Goal: Contribute content: Contribute content

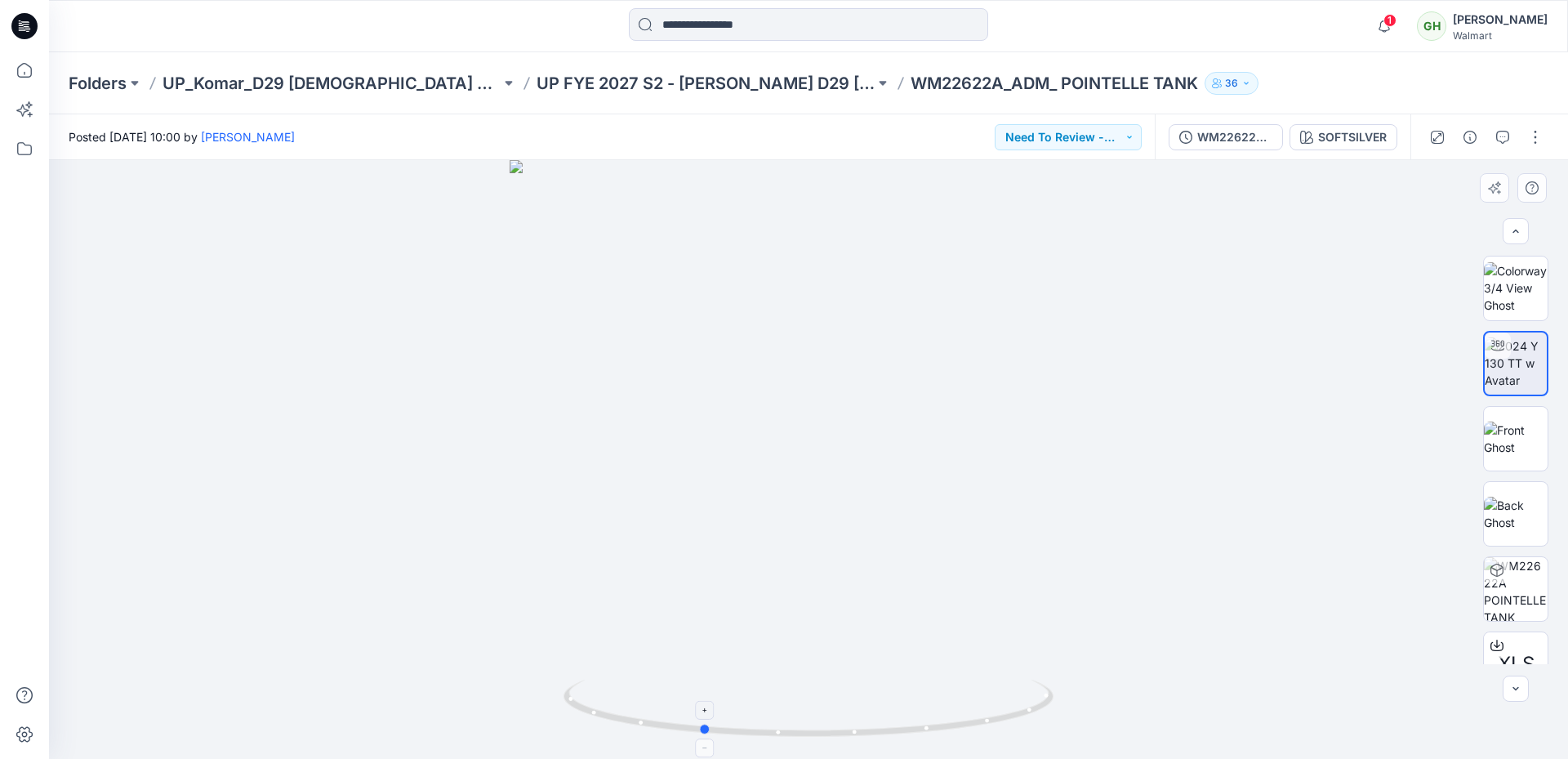
scroll to position [176, 0]
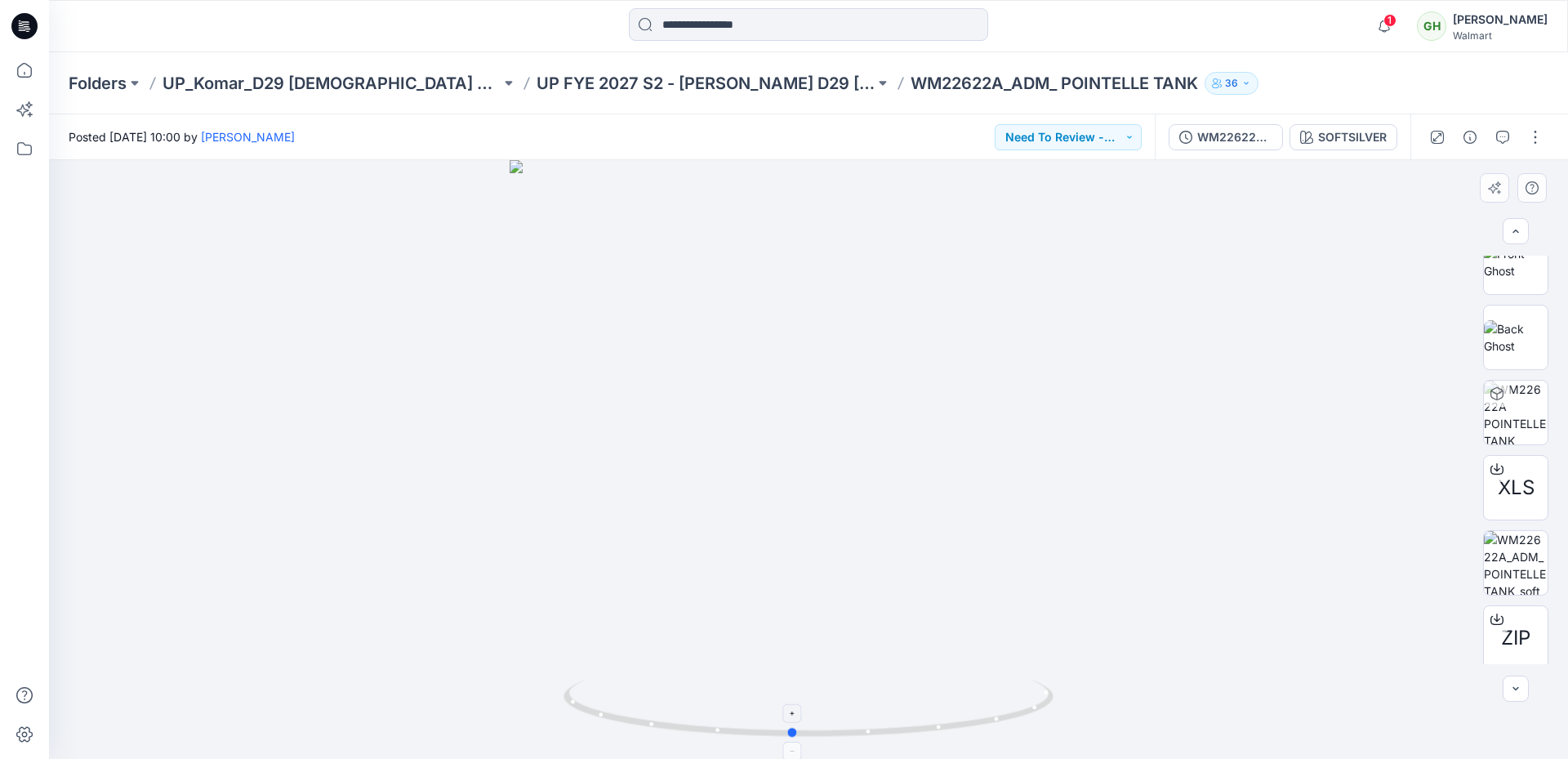
click at [913, 738] on icon at bounding box center [810, 711] width 494 height 62
drag, startPoint x: 802, startPoint y: 563, endPoint x: 822, endPoint y: 459, distance: 105.9
click at [822, 459] on img at bounding box center [829, 134] width 1720 height 1249
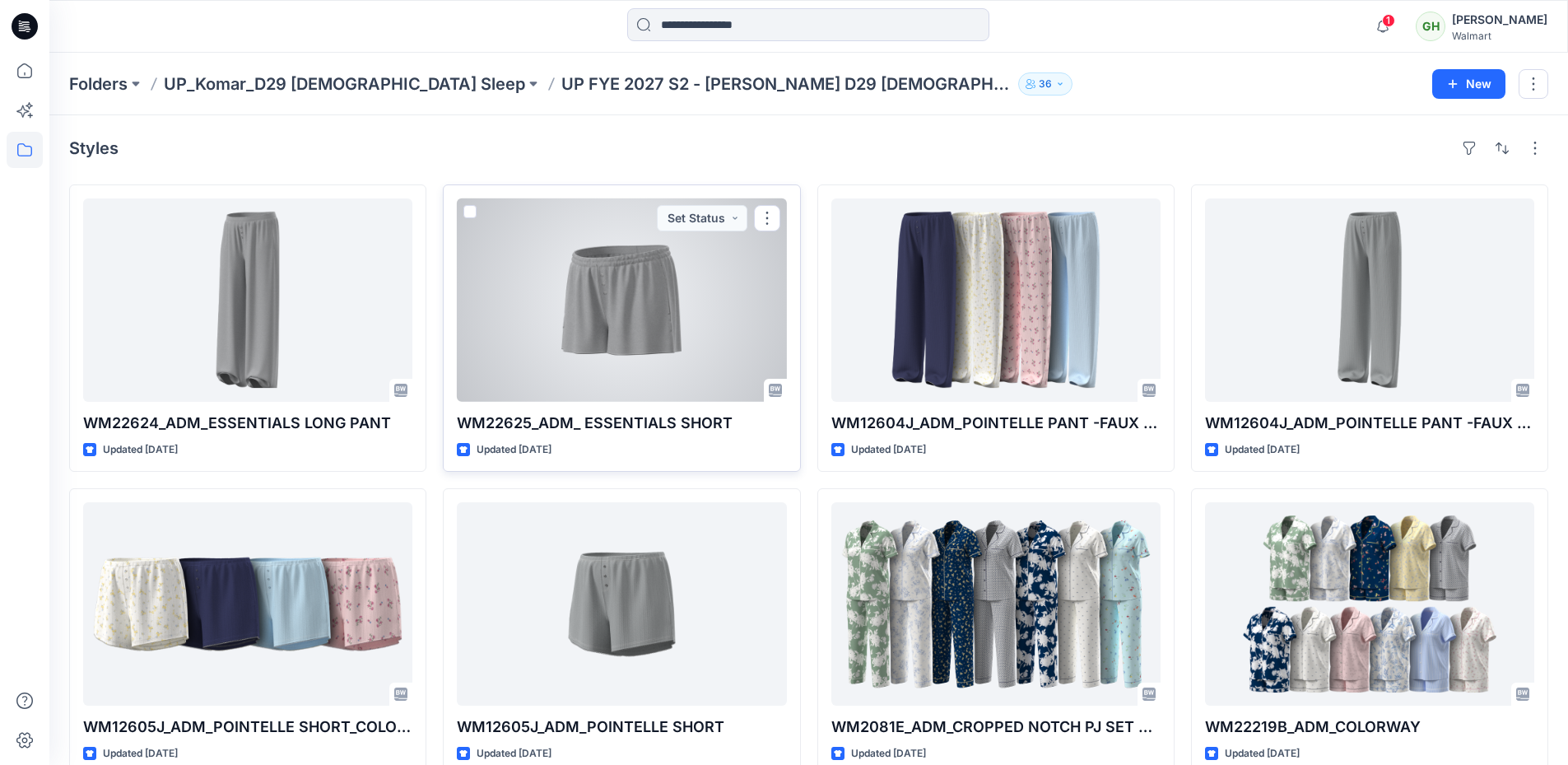
click at [586, 306] on div at bounding box center [621, 300] width 329 height 203
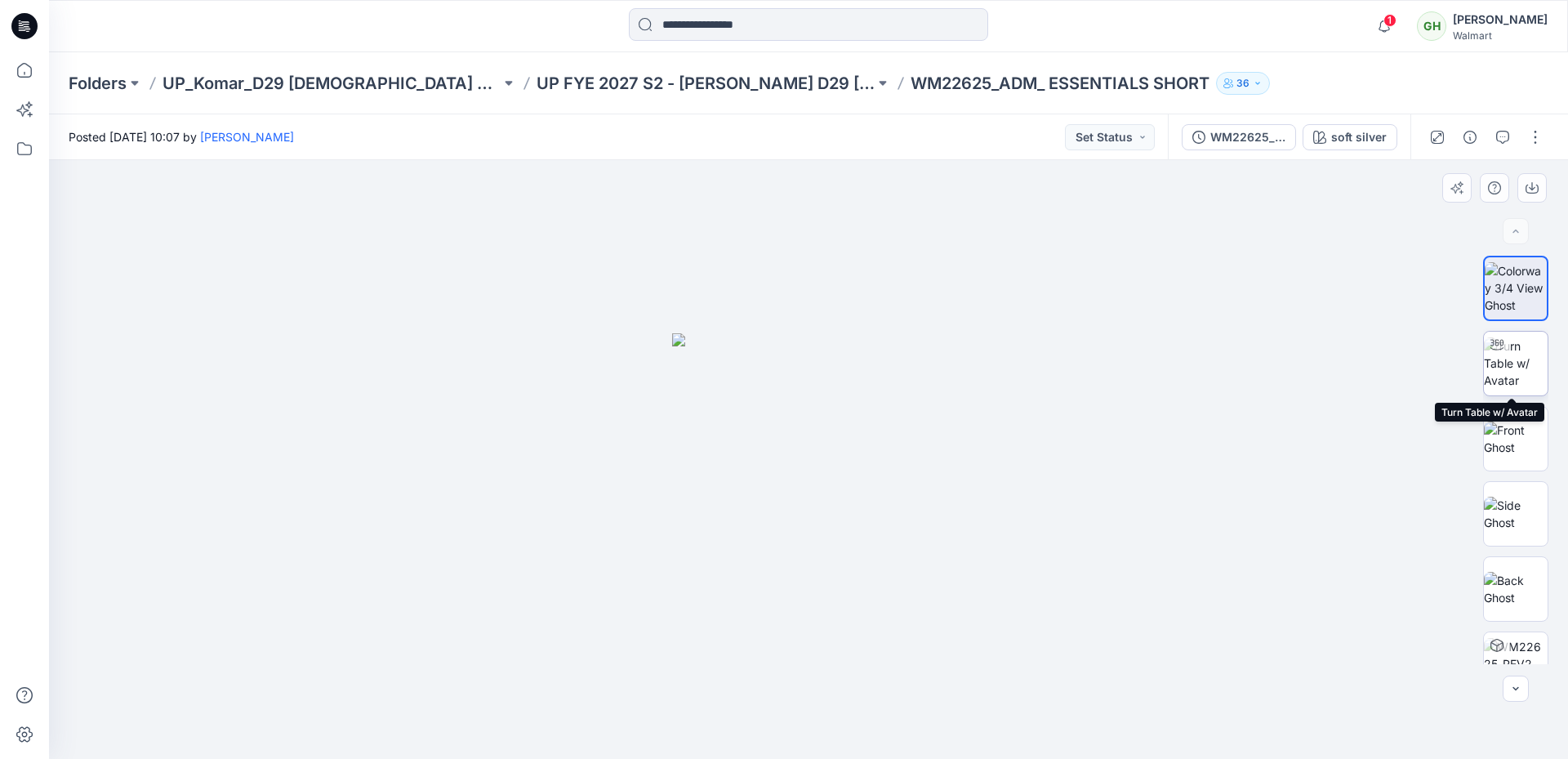
click at [1512, 363] on img at bounding box center [1516, 363] width 63 height 51
drag, startPoint x: 801, startPoint y: 670, endPoint x: 801, endPoint y: 504, distance: 166.0
click at [801, 504] on img at bounding box center [808, 169] width 1495 height 1180
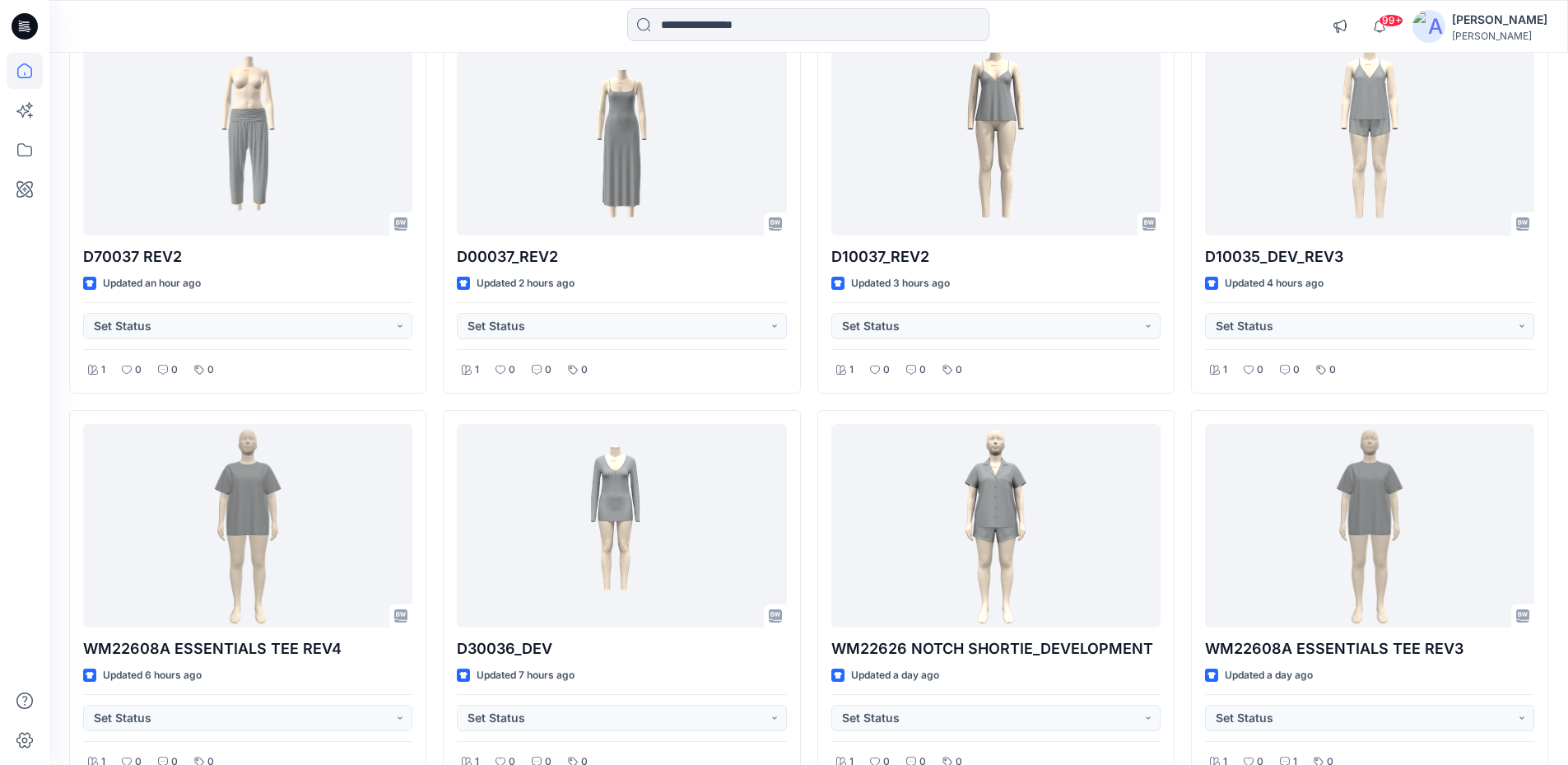
scroll to position [247, 0]
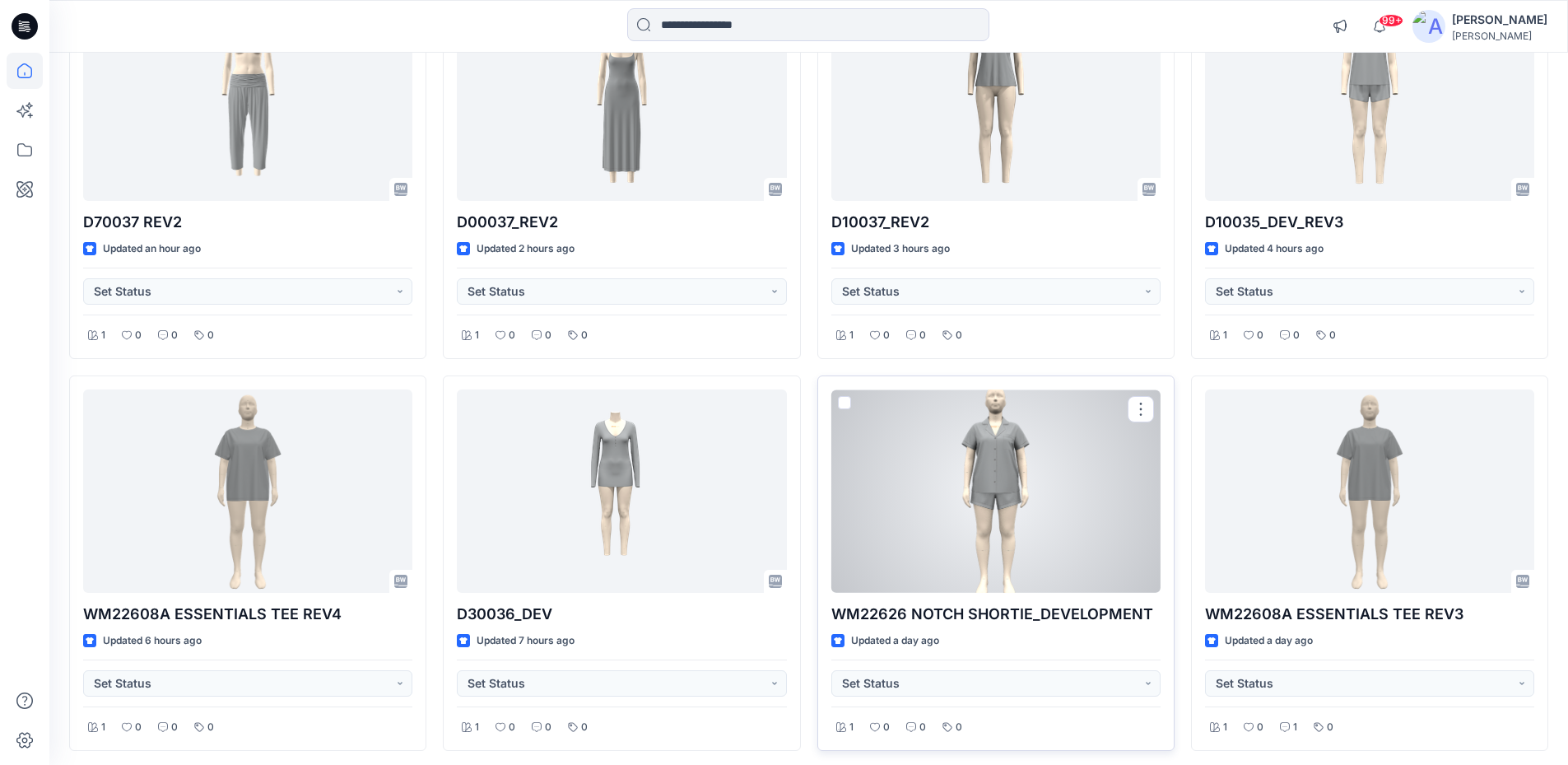
click at [993, 488] on div at bounding box center [996, 491] width 329 height 203
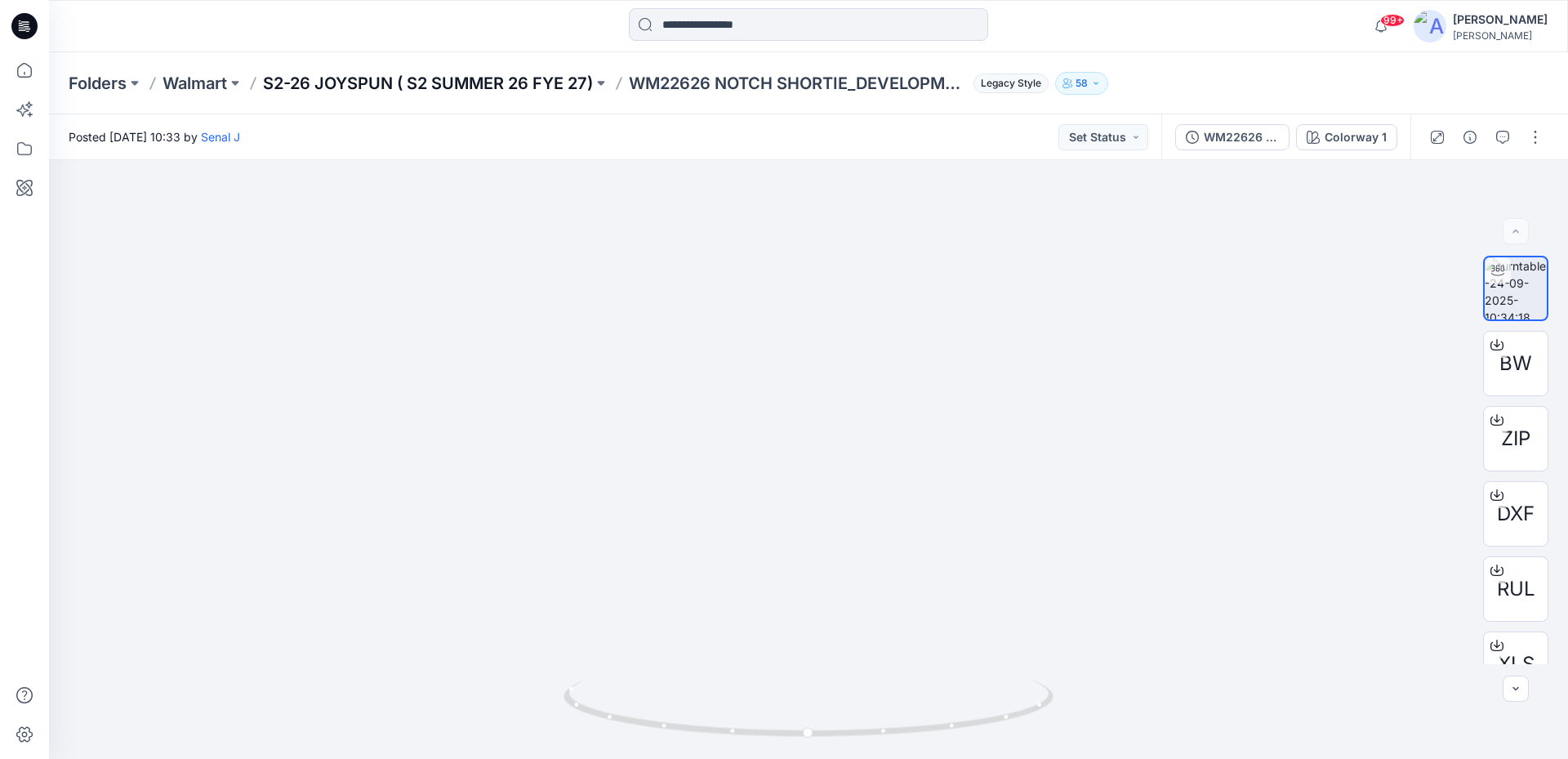
click at [477, 80] on p "S2-26 JOYSPUN ( S2 SUMMER 26 FYE 27)" at bounding box center [428, 83] width 330 height 23
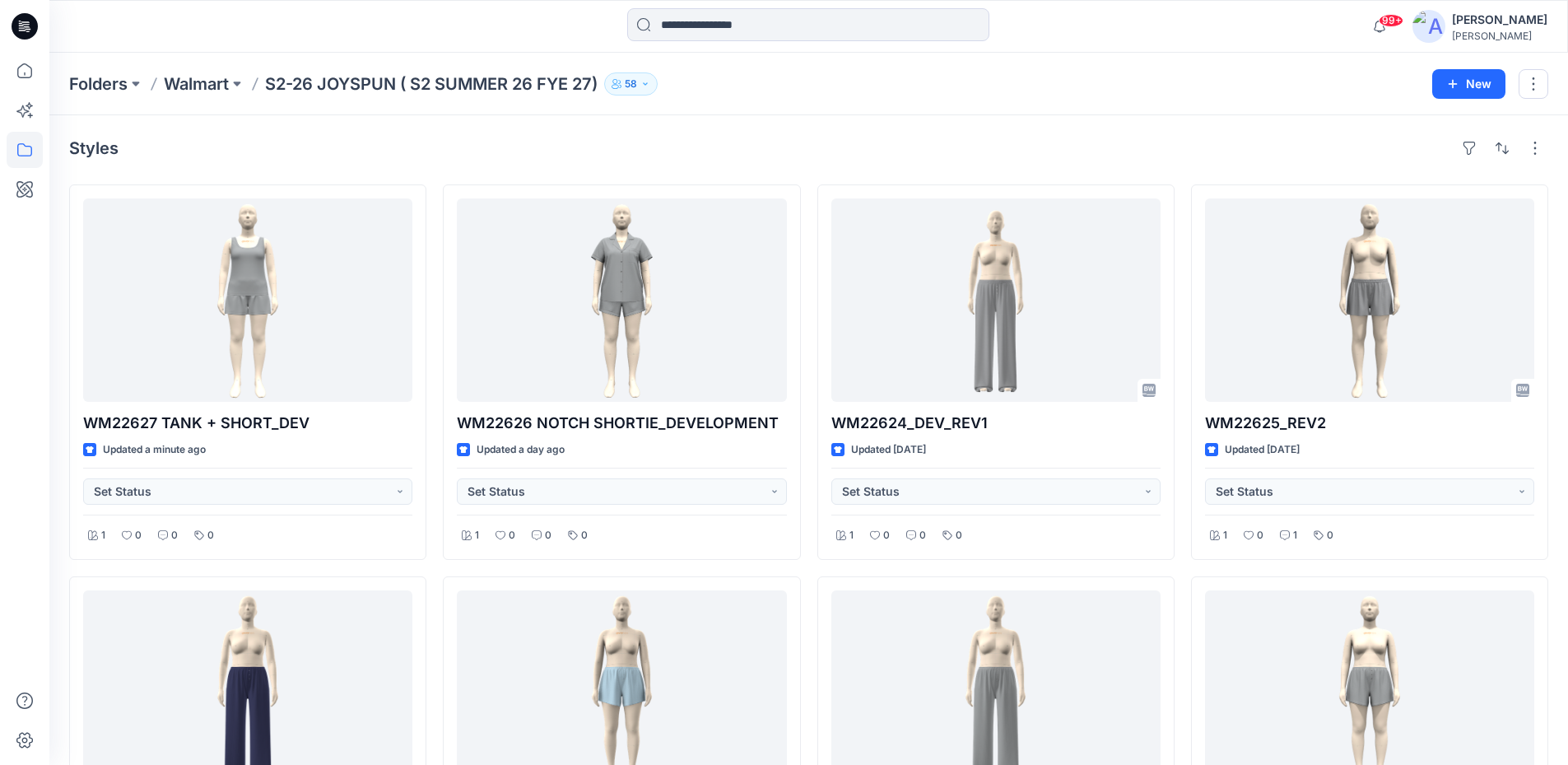
click at [30, 26] on icon at bounding box center [24, 26] width 26 height 26
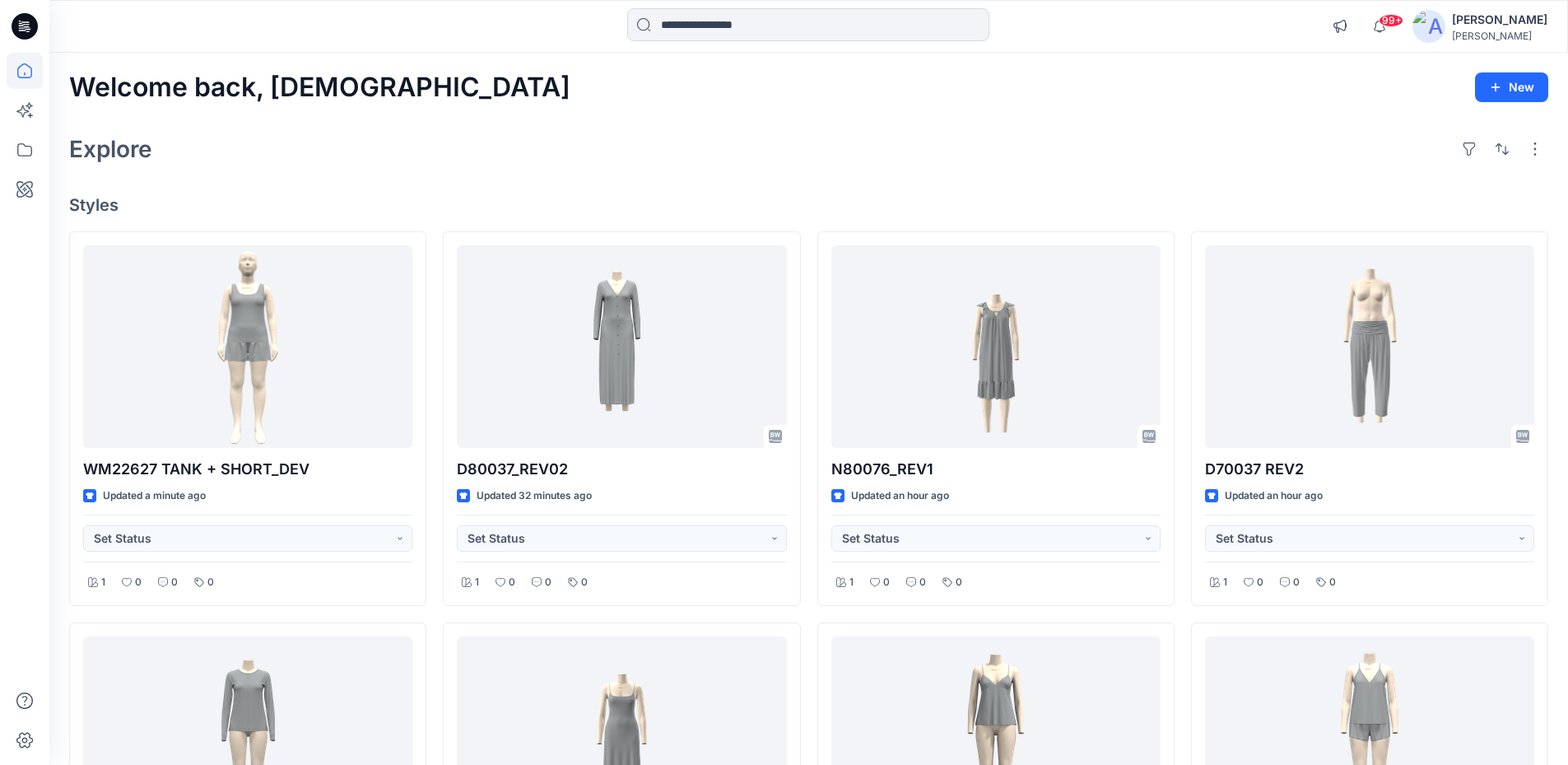
click at [389, 58] on div "Welcome back, Haresh New Explore Styles WM22627 TANK + SHORT_DEV Updated a minu…" at bounding box center [809, 760] width 1518 height 1416
click at [24, 32] on icon at bounding box center [24, 26] width 26 height 26
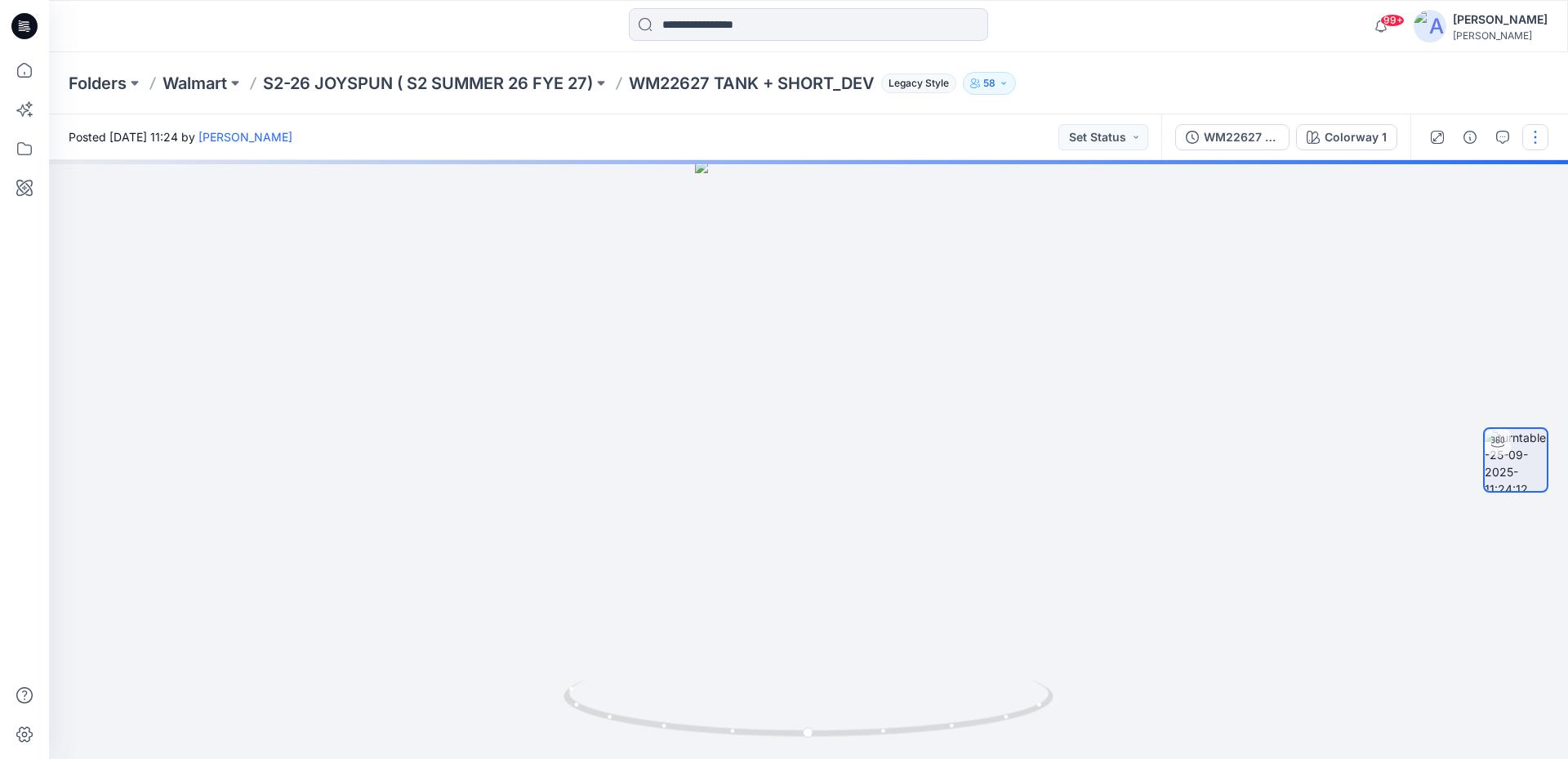
click at [1527, 136] on button "button" at bounding box center [1535, 137] width 26 height 26
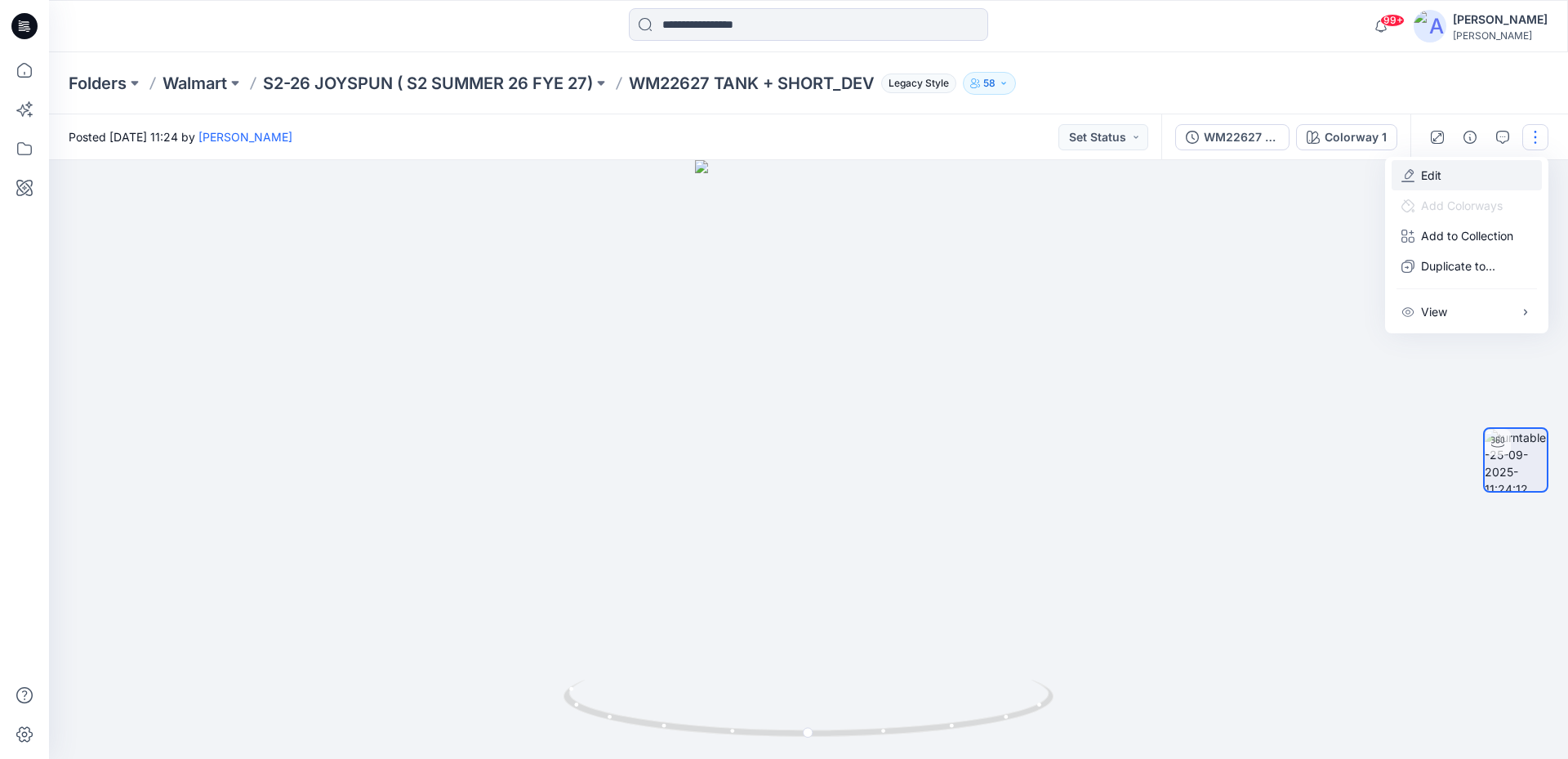
click at [1413, 180] on icon "button" at bounding box center [1408, 175] width 13 height 13
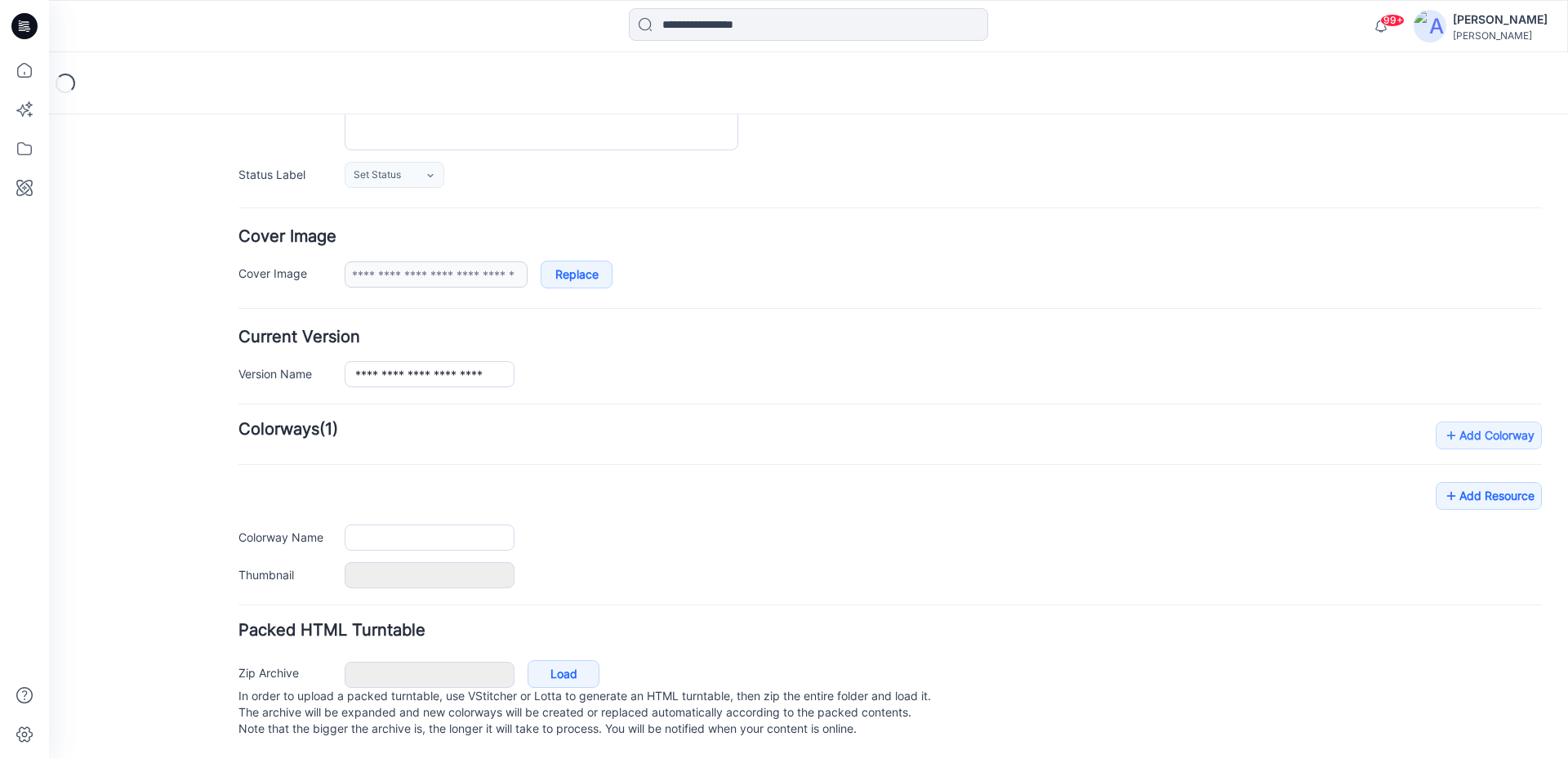
type input "**********"
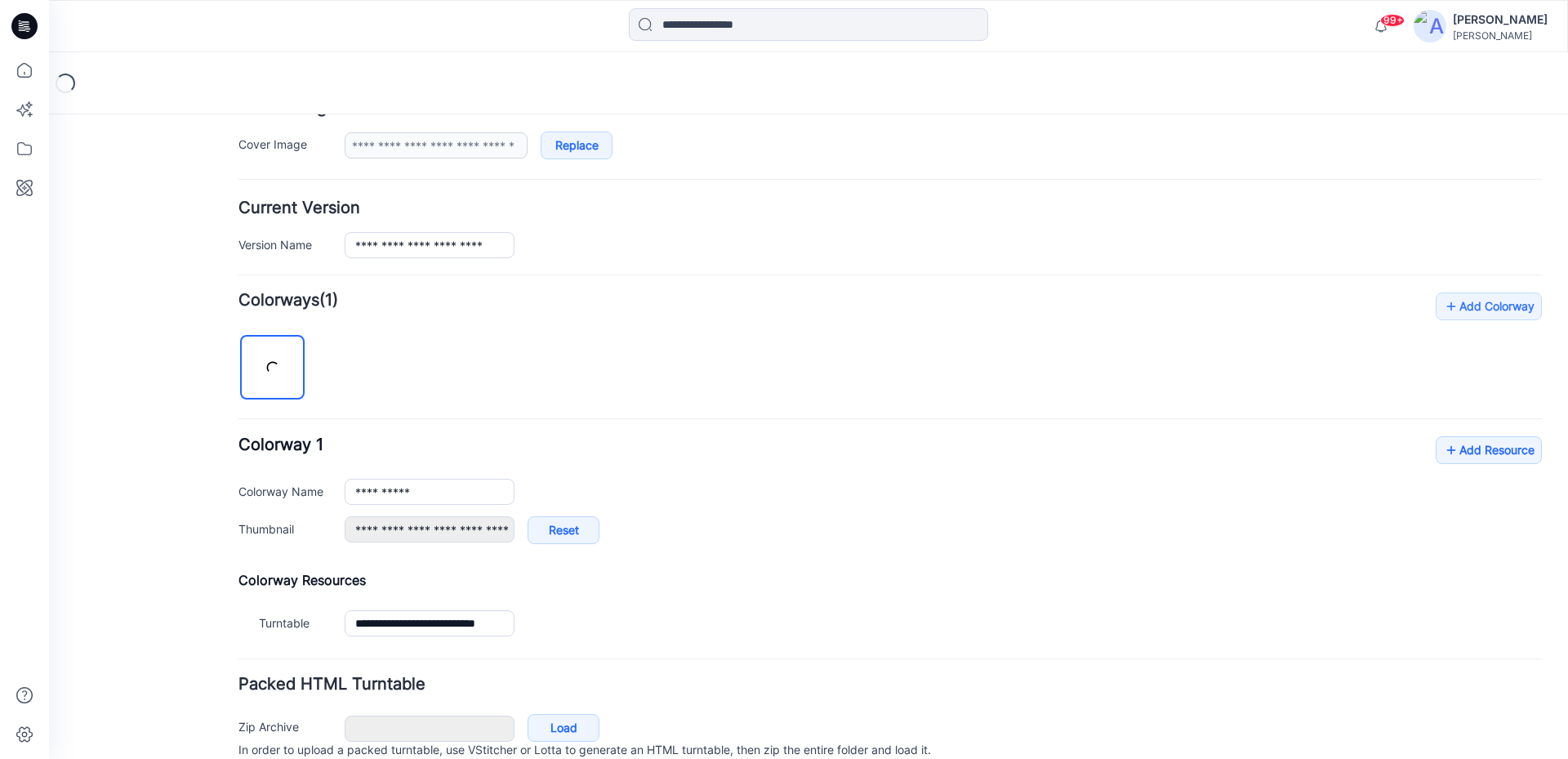
scroll to position [403, 0]
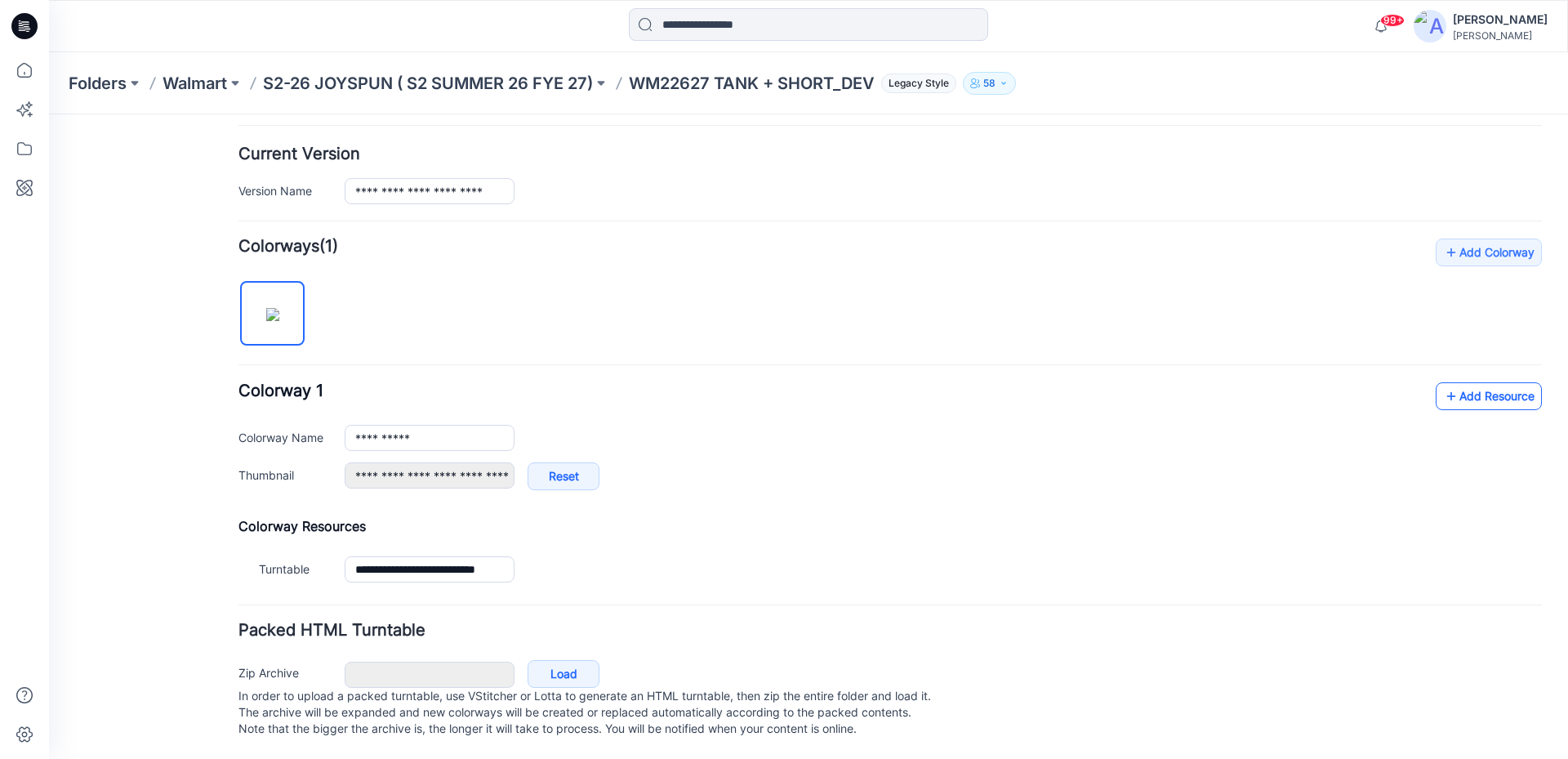
click at [1452, 385] on link "Add Resource" at bounding box center [1489, 396] width 106 height 28
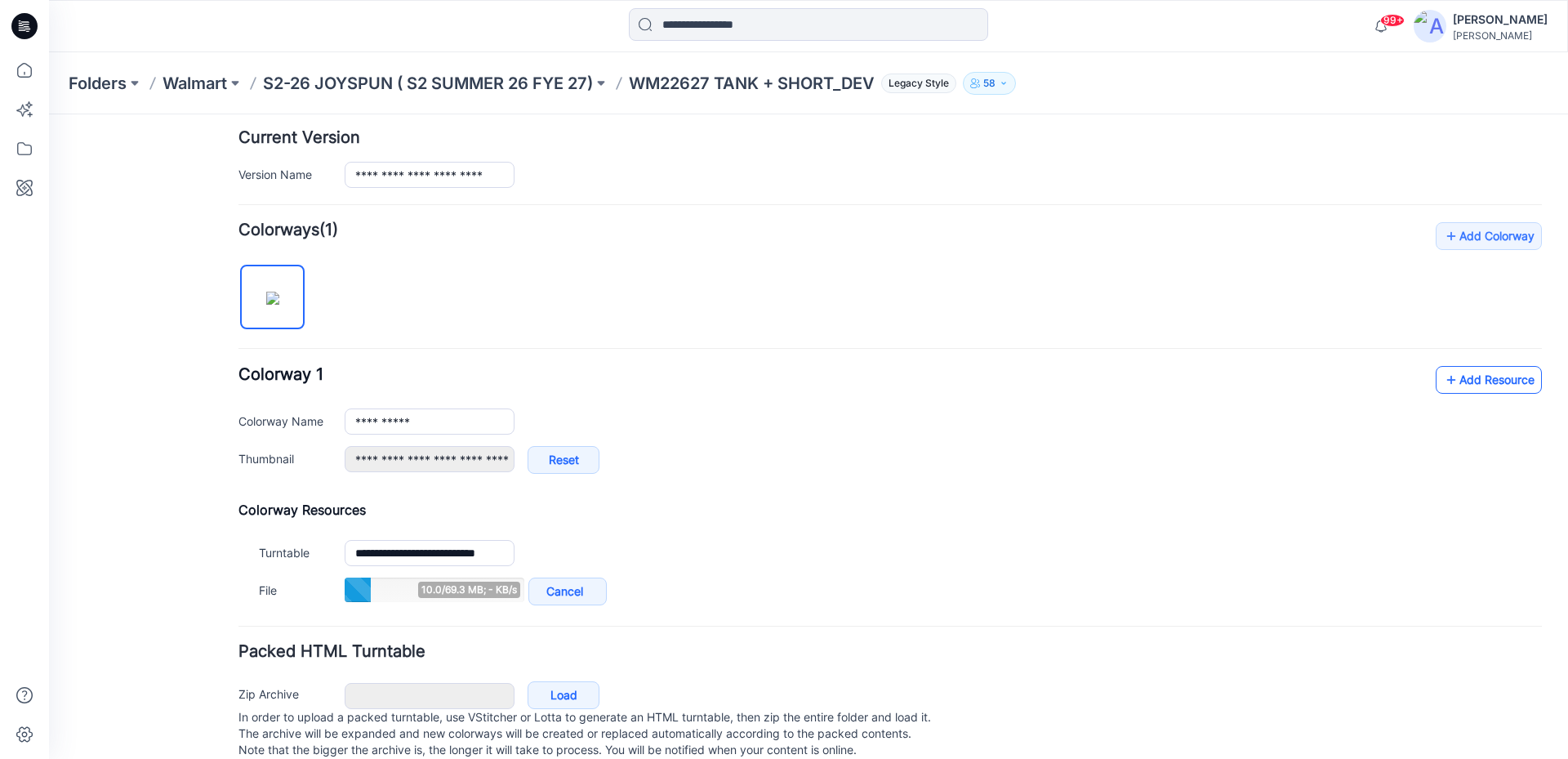
click at [1462, 385] on link "Add Resource" at bounding box center [1489, 380] width 106 height 28
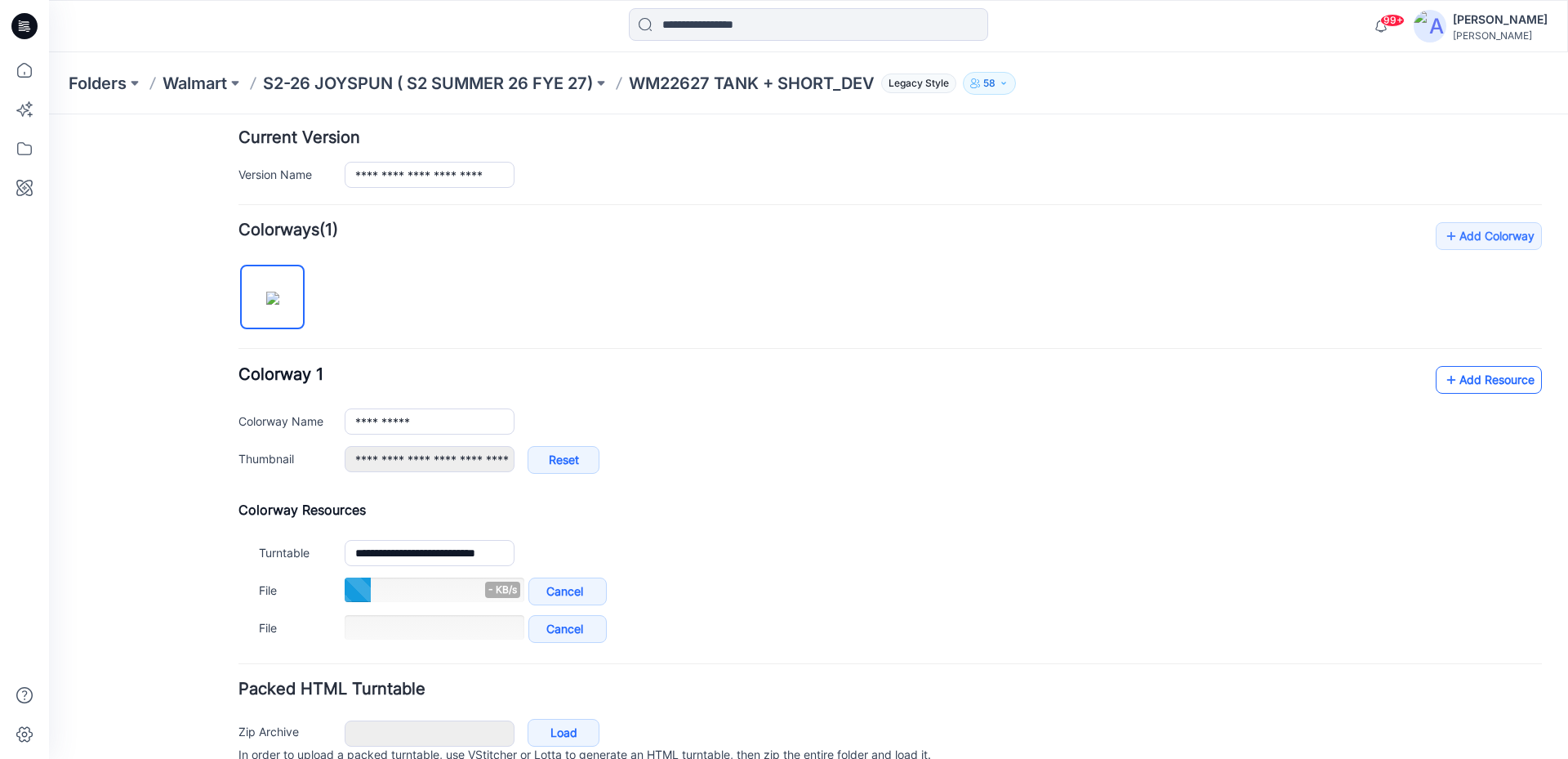
click at [1456, 372] on link "Add Resource" at bounding box center [1489, 380] width 106 height 28
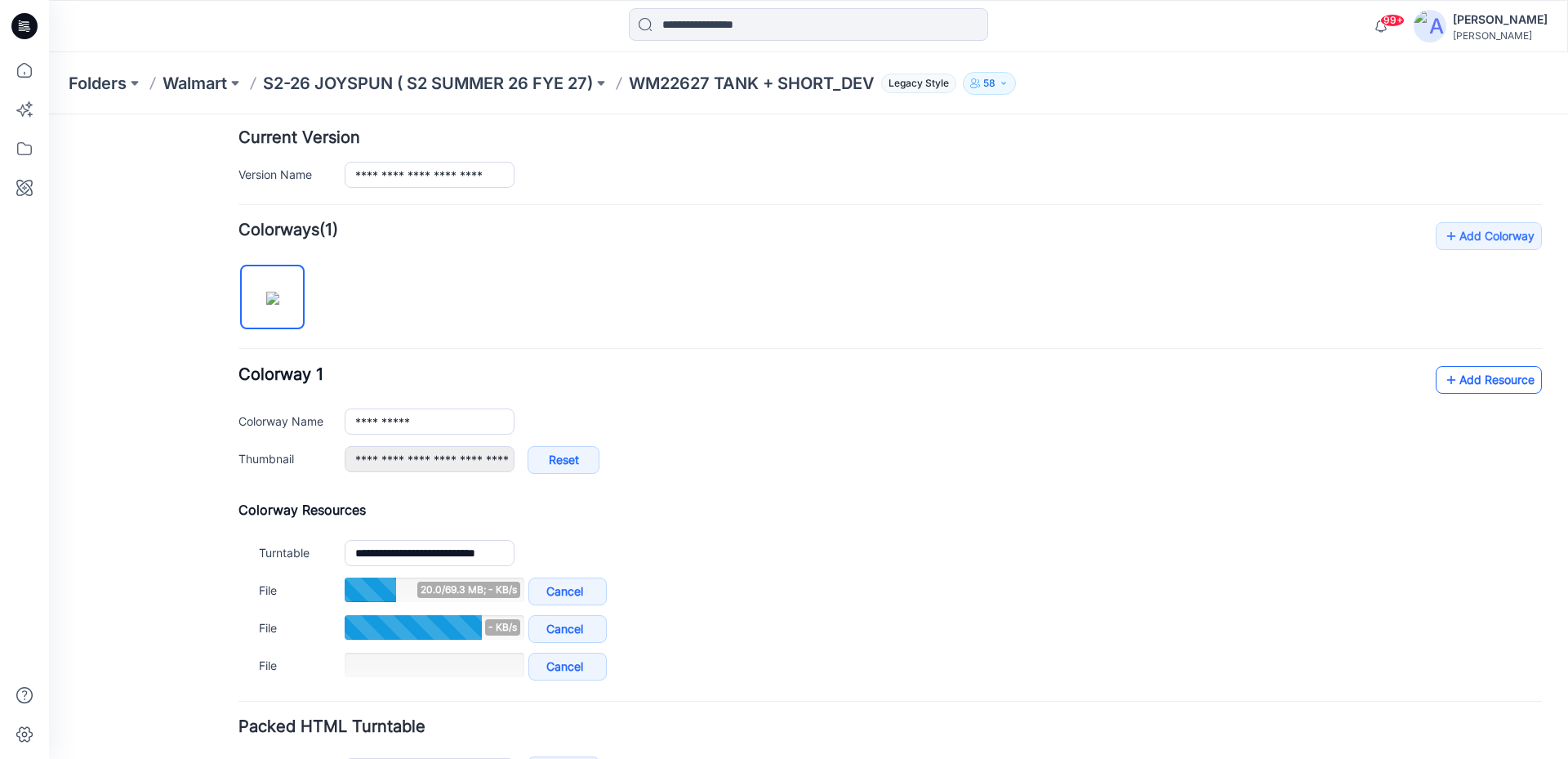
click at [1451, 384] on link "Add Resource" at bounding box center [1489, 380] width 106 height 28
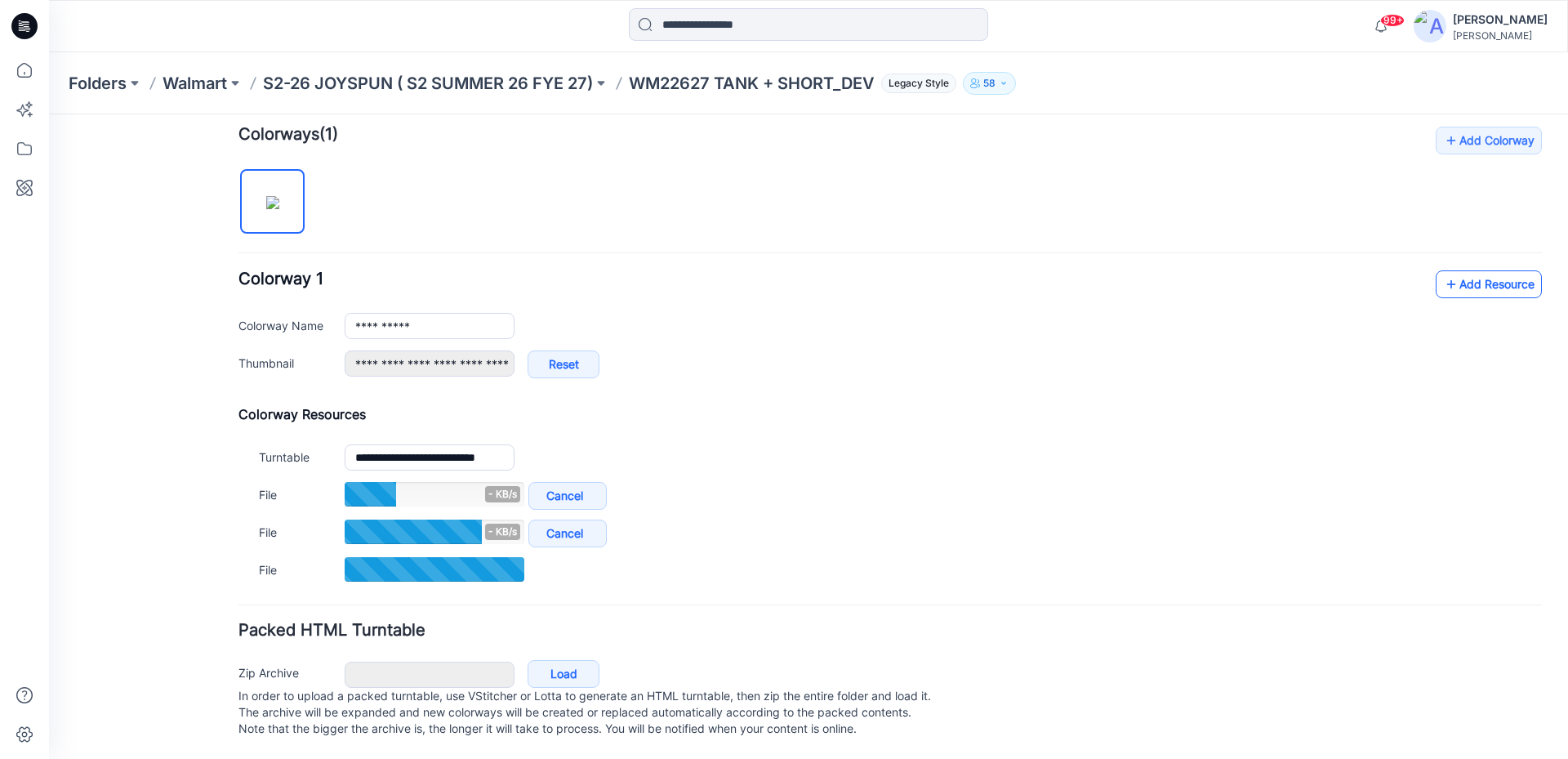
scroll to position [515, 0]
click at [1455, 269] on link "Add Resource" at bounding box center [1489, 283] width 106 height 28
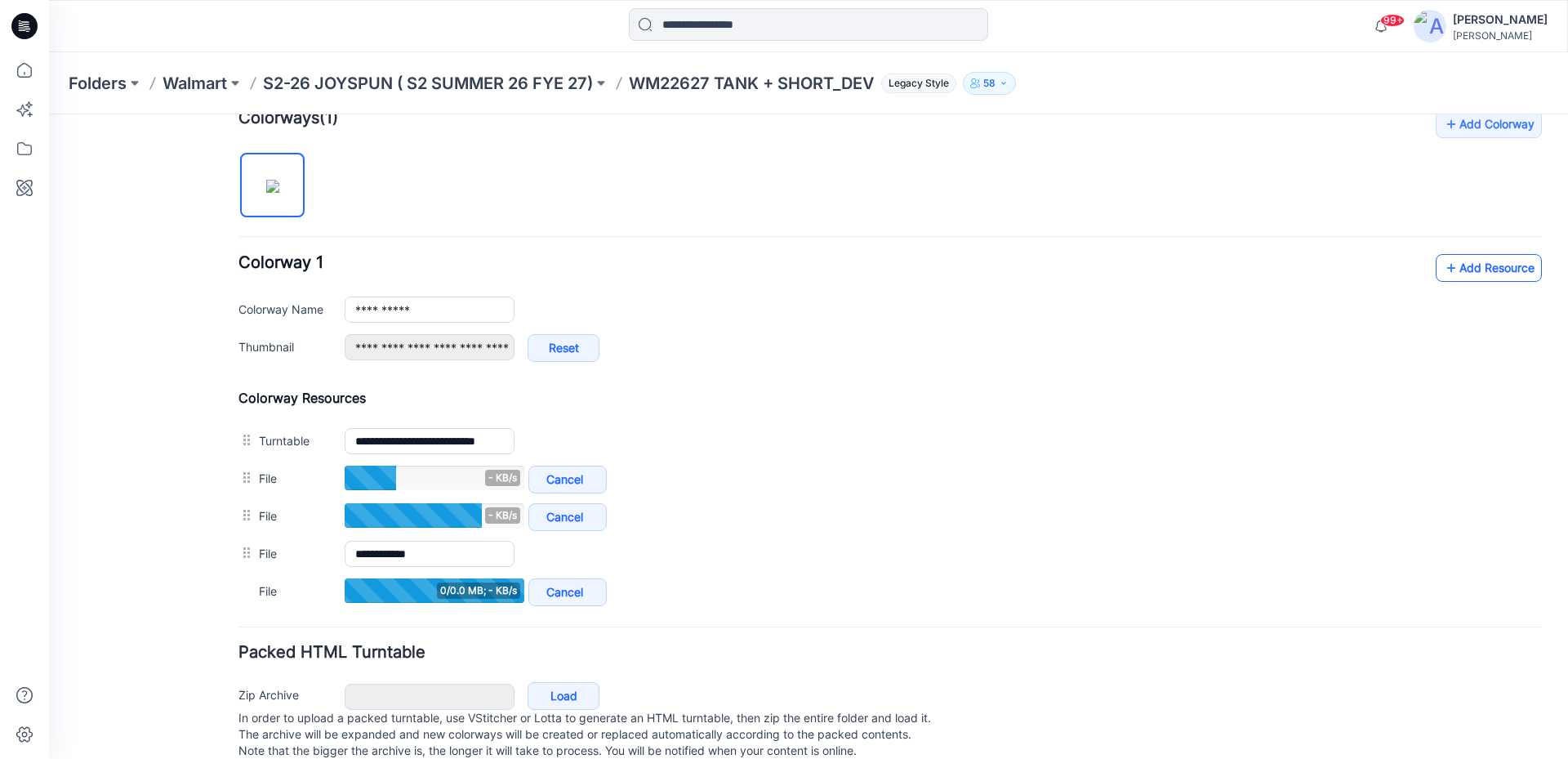
click at [1469, 263] on link "Add Resource" at bounding box center [1489, 268] width 106 height 28
click at [1485, 265] on link "Add Resource" at bounding box center [1489, 268] width 106 height 28
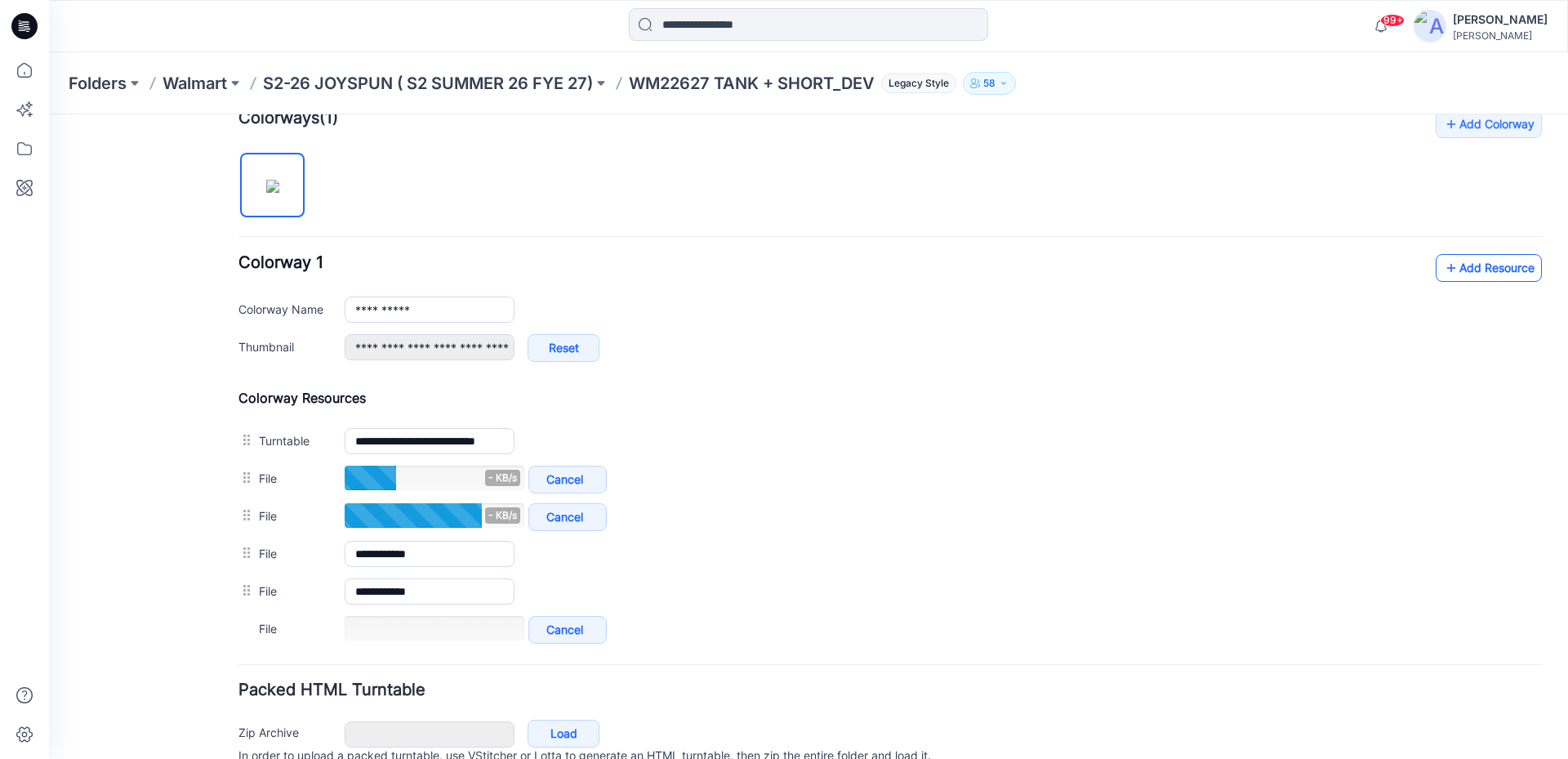
click at [1447, 266] on link "Add Resource" at bounding box center [1489, 268] width 106 height 28
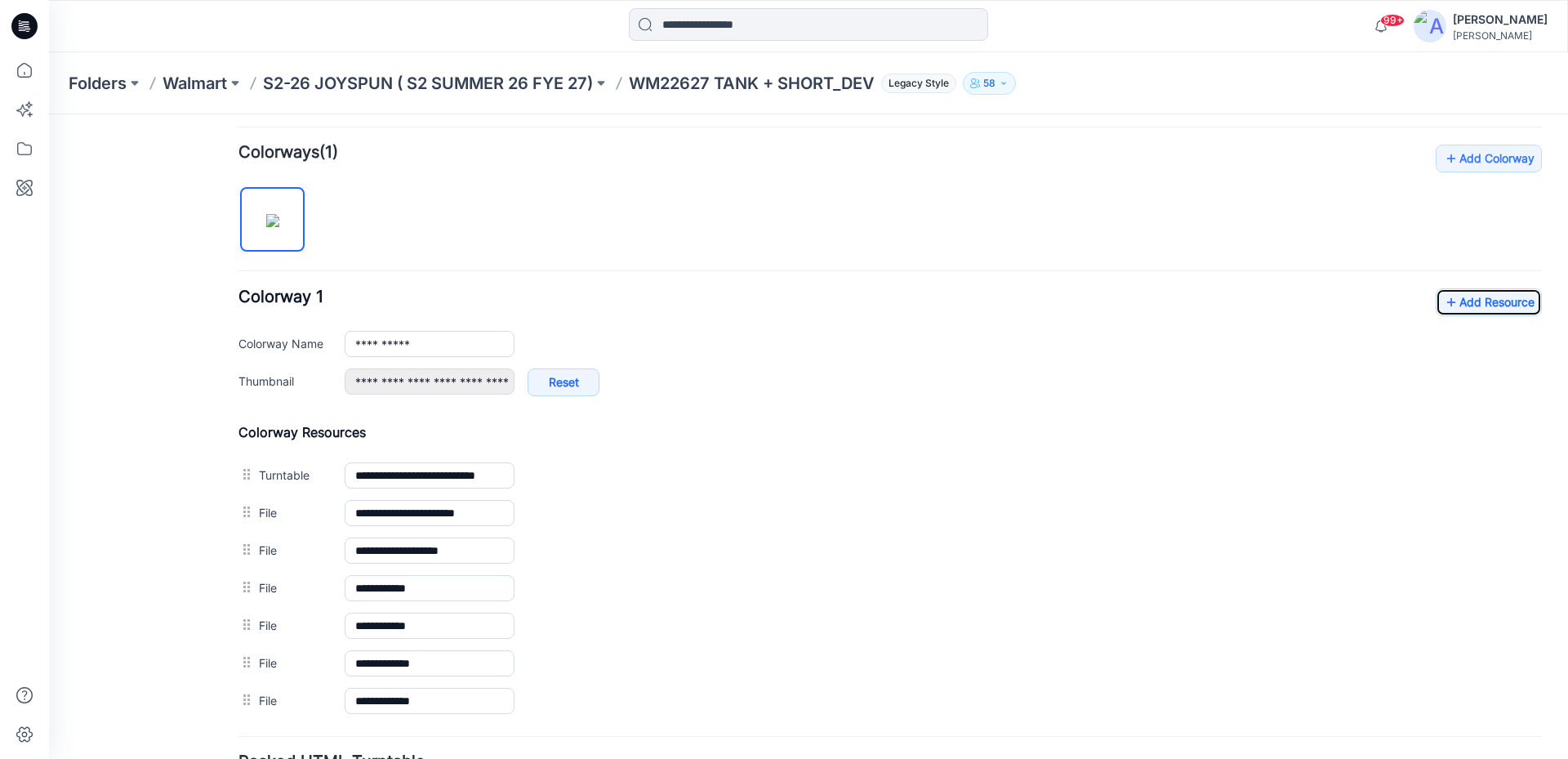
scroll to position [0, 0]
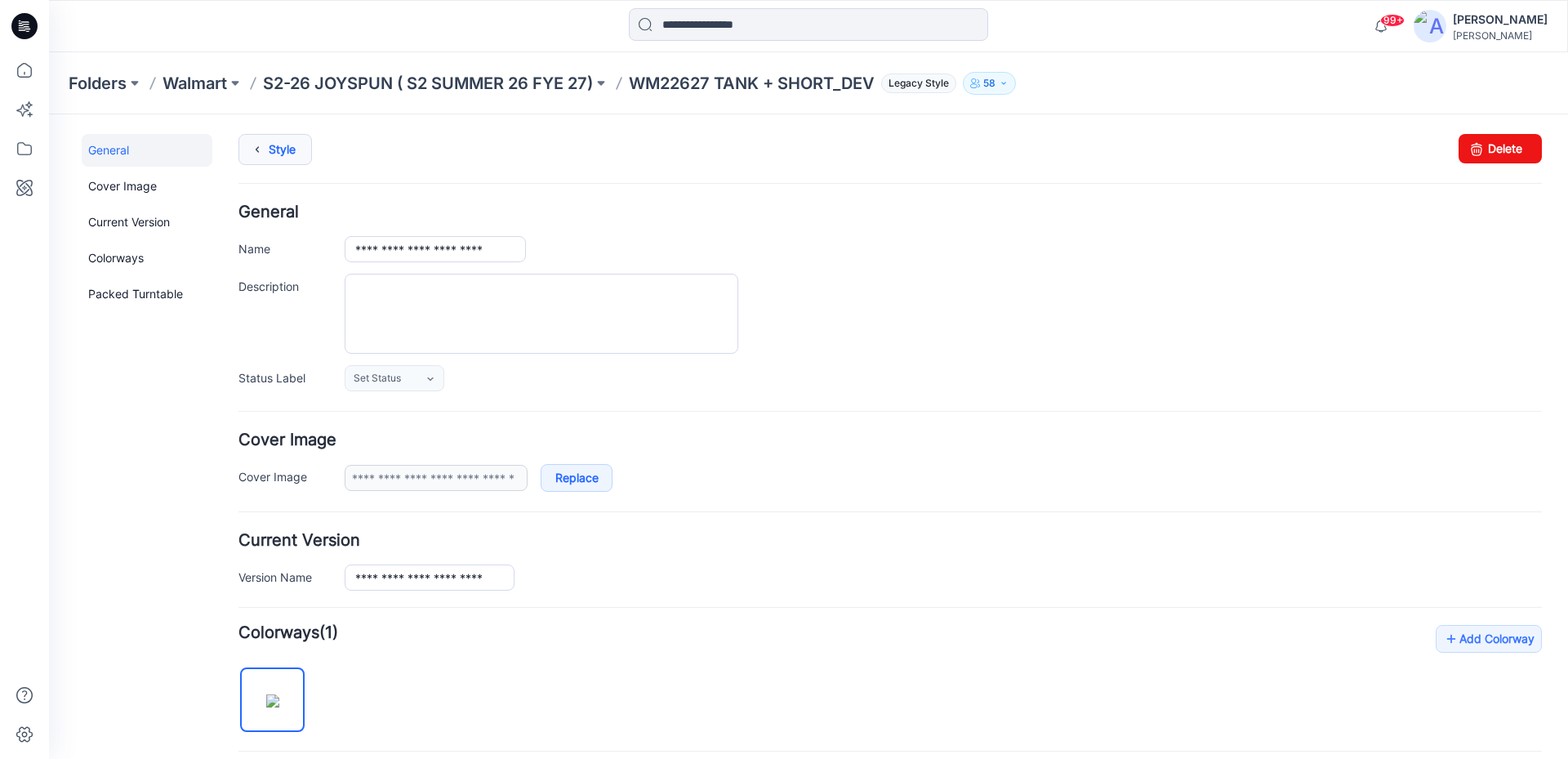
click at [284, 155] on link "Style" at bounding box center [275, 149] width 74 height 31
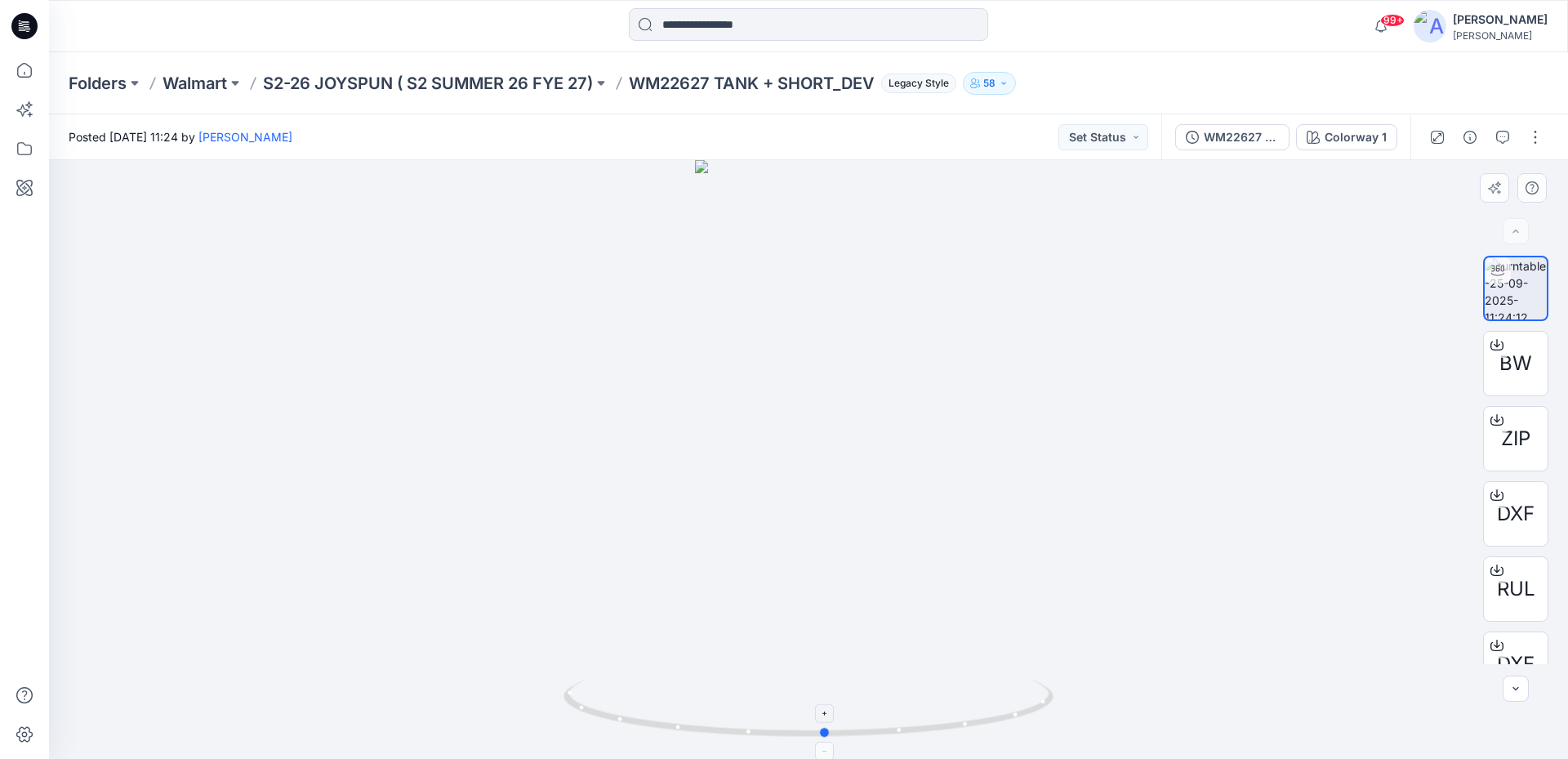
drag, startPoint x: 1022, startPoint y: 713, endPoint x: 1040, endPoint y: 709, distance: 18.4
click at [1040, 709] on icon at bounding box center [810, 711] width 494 height 62
drag, startPoint x: 803, startPoint y: 252, endPoint x: 806, endPoint y: 551, distance: 299.0
click at [806, 551] on img at bounding box center [808, 363] width 603 height 794
drag, startPoint x: 979, startPoint y: 725, endPoint x: 958, endPoint y: 752, distance: 34.2
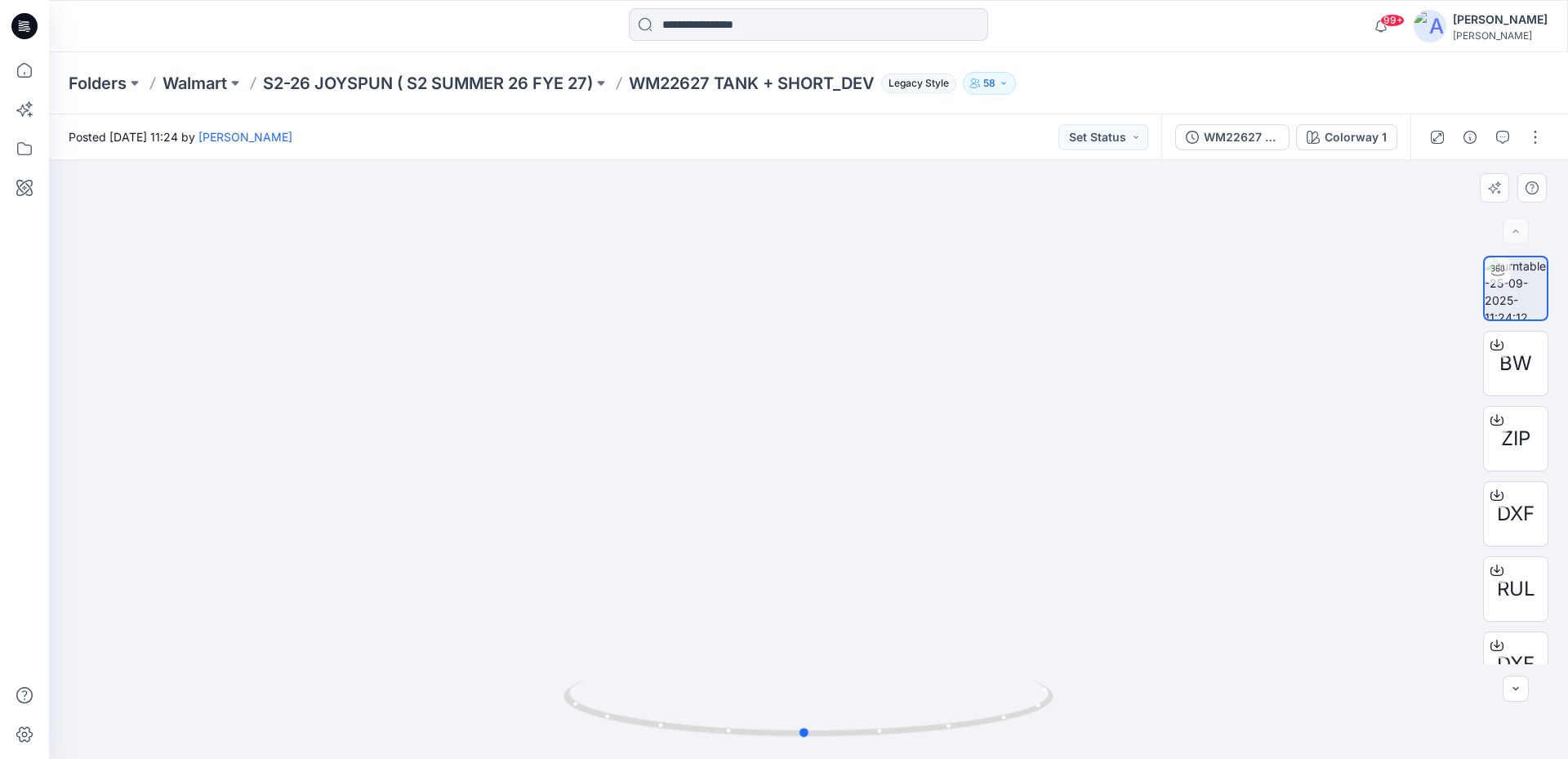
click at [958, 752] on div at bounding box center [808, 718] width 490 height 82
